Goal: Task Accomplishment & Management: Manage account settings

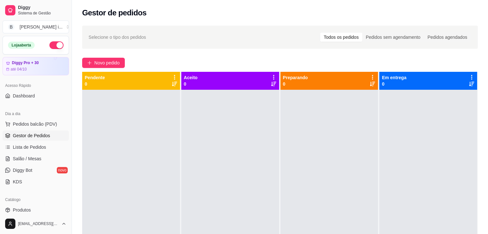
scroll to position [18, 0]
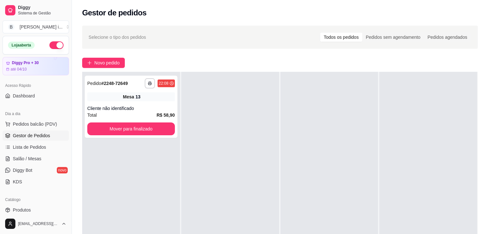
click at [51, 44] on button "button" at bounding box center [56, 45] width 14 height 8
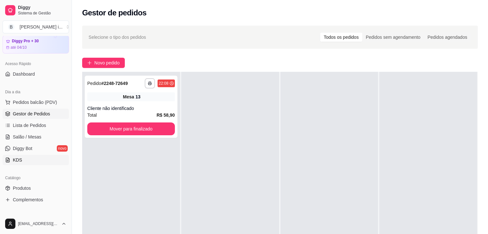
scroll to position [64, 0]
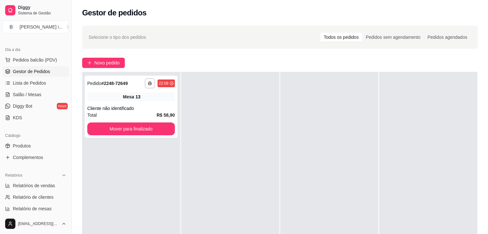
click at [48, 191] on ul "Relatórios de vendas Relatório de clientes Relatório de mesas Relatório de fide…" at bounding box center [36, 203] width 66 height 45
click at [46, 183] on span "Relatórios de vendas" at bounding box center [34, 186] width 42 height 6
select select "ALL"
select select "0"
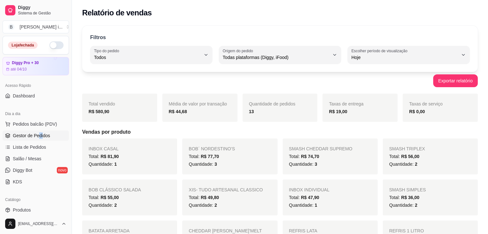
drag, startPoint x: 42, startPoint y: 141, endPoint x: 38, endPoint y: 135, distance: 7.0
click at [38, 135] on ul "Pedidos balcão (PDV) Gestor de Pedidos Lista de Pedidos Salão / Mesas Diggy Bot…" at bounding box center [36, 153] width 66 height 68
click at [38, 135] on span "Gestor de Pedidos" at bounding box center [31, 136] width 37 height 6
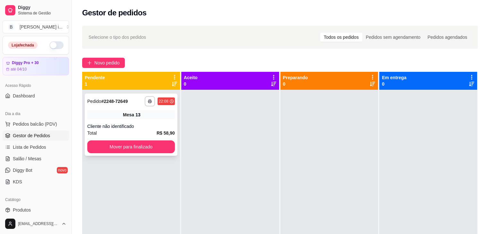
click at [155, 124] on div "Cliente não identificado" at bounding box center [131, 126] width 88 height 6
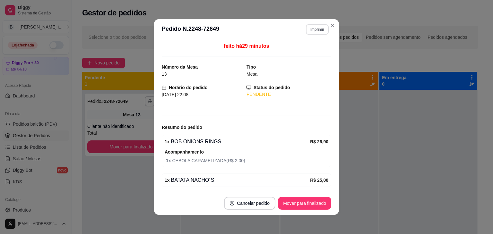
click at [312, 30] on button "Imprimir" at bounding box center [317, 29] width 23 height 10
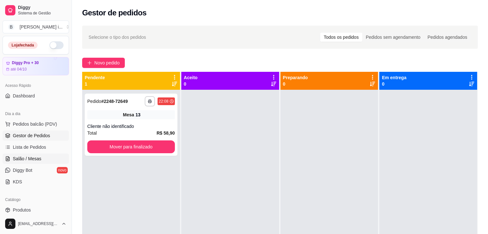
click at [32, 162] on link "Salão / Mesas" at bounding box center [36, 159] width 66 height 10
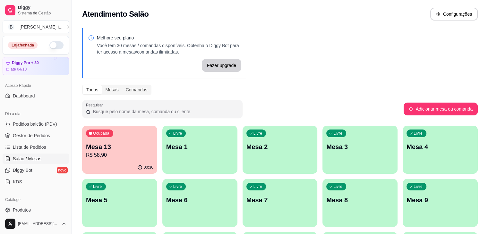
click at [122, 158] on p "R$ 58,90" at bounding box center [119, 156] width 67 height 8
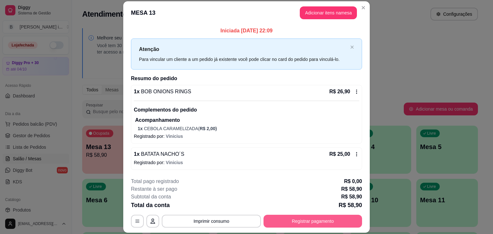
click at [320, 221] on button "Registrar pagamento" at bounding box center [313, 221] width 99 height 13
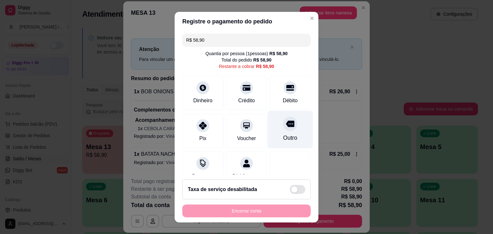
click at [286, 122] on icon at bounding box center [290, 124] width 8 height 6
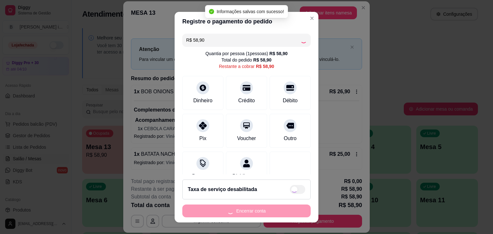
type input "R$ 0,00"
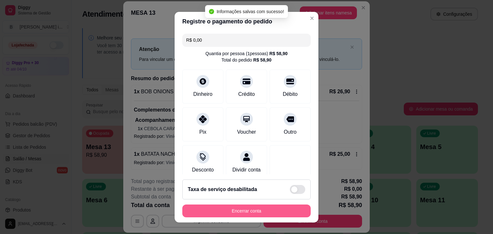
click at [272, 208] on button "Encerrar conta" at bounding box center [246, 211] width 128 height 13
